Goal: Information Seeking & Learning: Learn about a topic

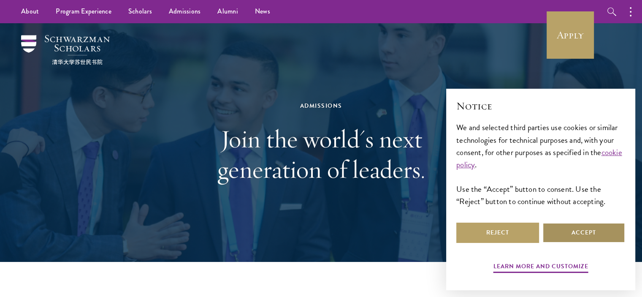
click at [585, 232] on button "Accept" at bounding box center [583, 232] width 83 height 20
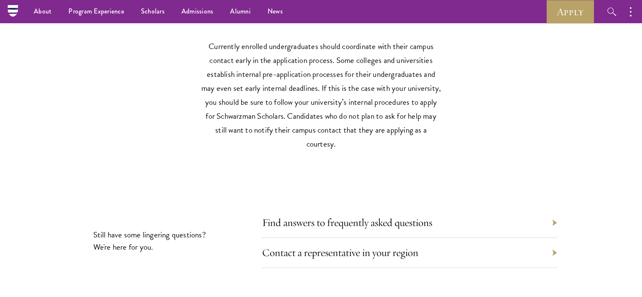
scroll to position [3768, 0]
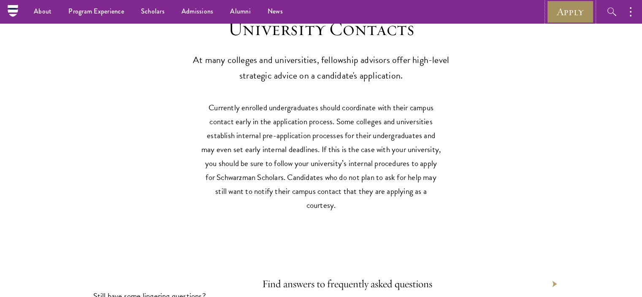
click at [571, 12] on link "Apply" at bounding box center [570, 11] width 47 height 23
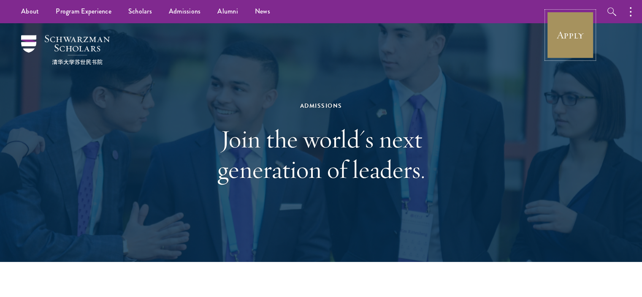
click at [567, 34] on link "Apply" at bounding box center [570, 34] width 47 height 47
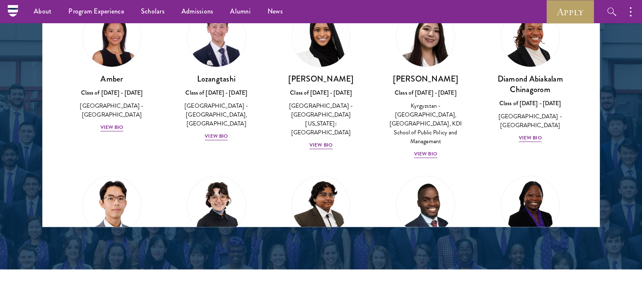
scroll to position [1116, 0]
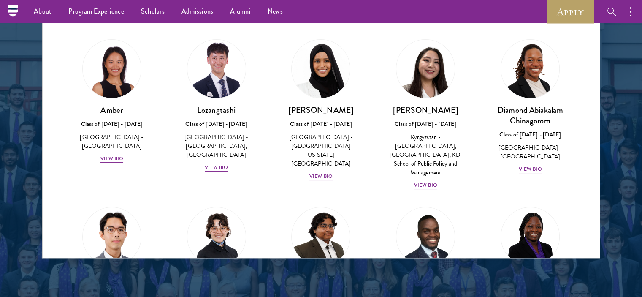
click at [211, 165] on div "View Bio" at bounding box center [216, 167] width 23 height 8
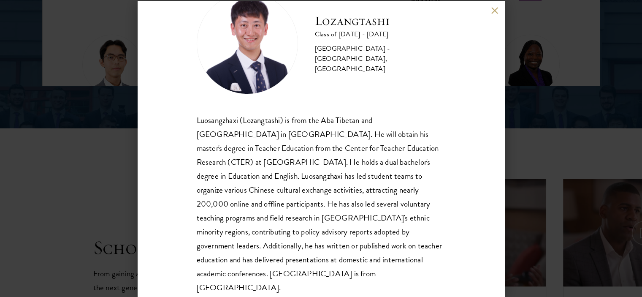
scroll to position [43, 0]
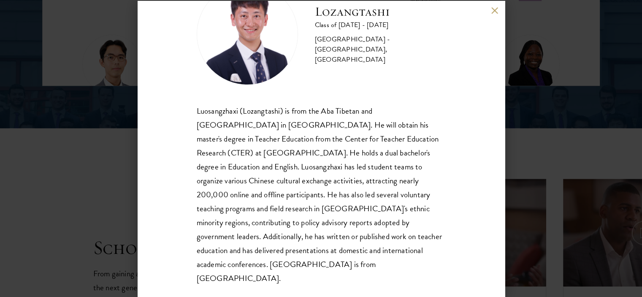
click at [495, 8] on button at bounding box center [494, 10] width 7 height 7
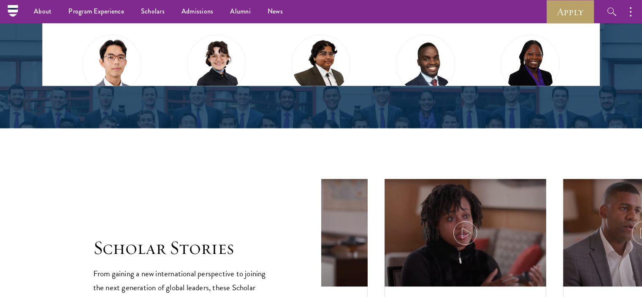
scroll to position [1073, 0]
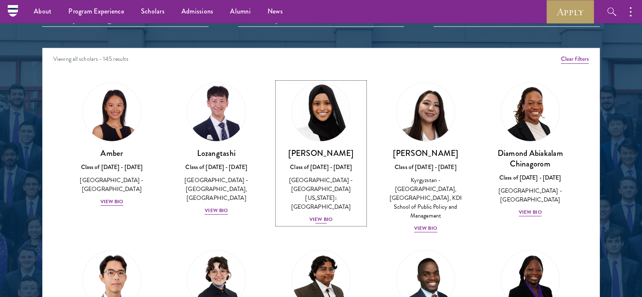
click at [321, 215] on div "View Bio" at bounding box center [320, 219] width 23 height 8
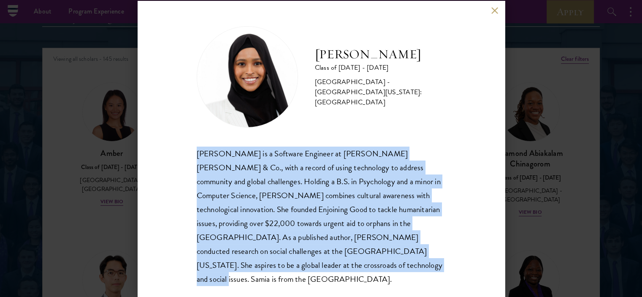
drag, startPoint x: 196, startPoint y: 152, endPoint x: 279, endPoint y: 269, distance: 143.9
click at [279, 269] on div "[PERSON_NAME] is a Software Engineer at [PERSON_NAME] [PERSON_NAME] & Co., with…" at bounding box center [321, 215] width 249 height 139
copy div "[PERSON_NAME] is a Software Engineer at [PERSON_NAME] [PERSON_NAME] & Co., with…"
click at [495, 9] on button at bounding box center [494, 10] width 7 height 7
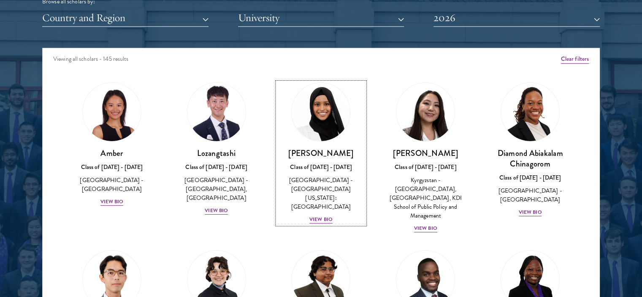
scroll to position [1116, 0]
